Goal: Task Accomplishment & Management: Manage account settings

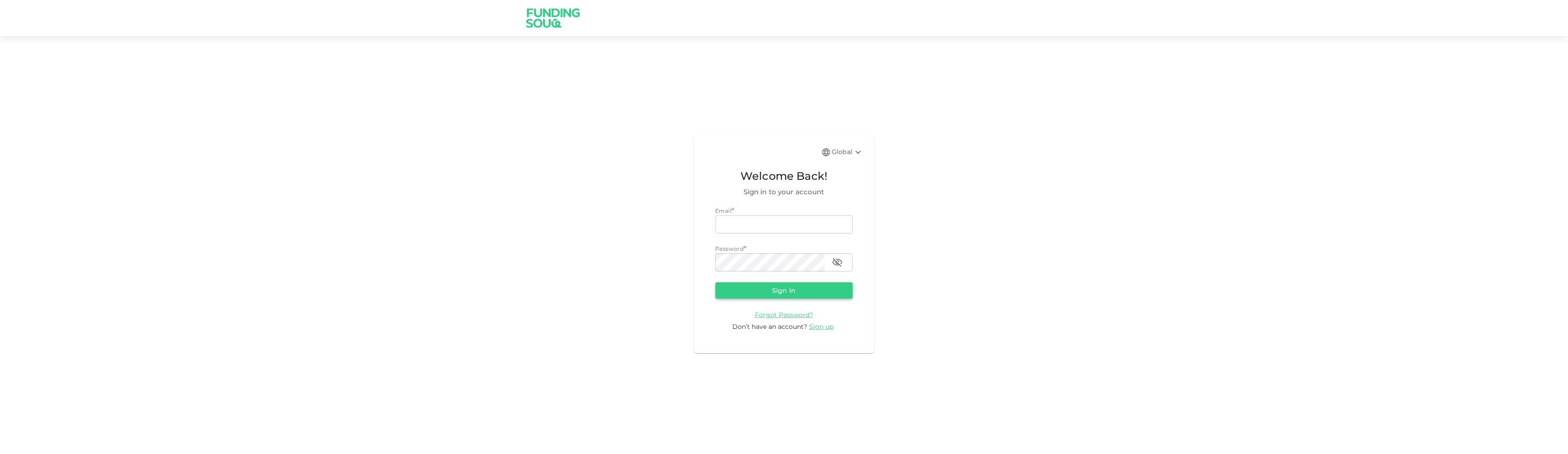
type input "info@dradampatel.com"
click at [822, 287] on button "Sign in" at bounding box center [785, 290] width 138 height 16
